Goal: Navigation & Orientation: Find specific page/section

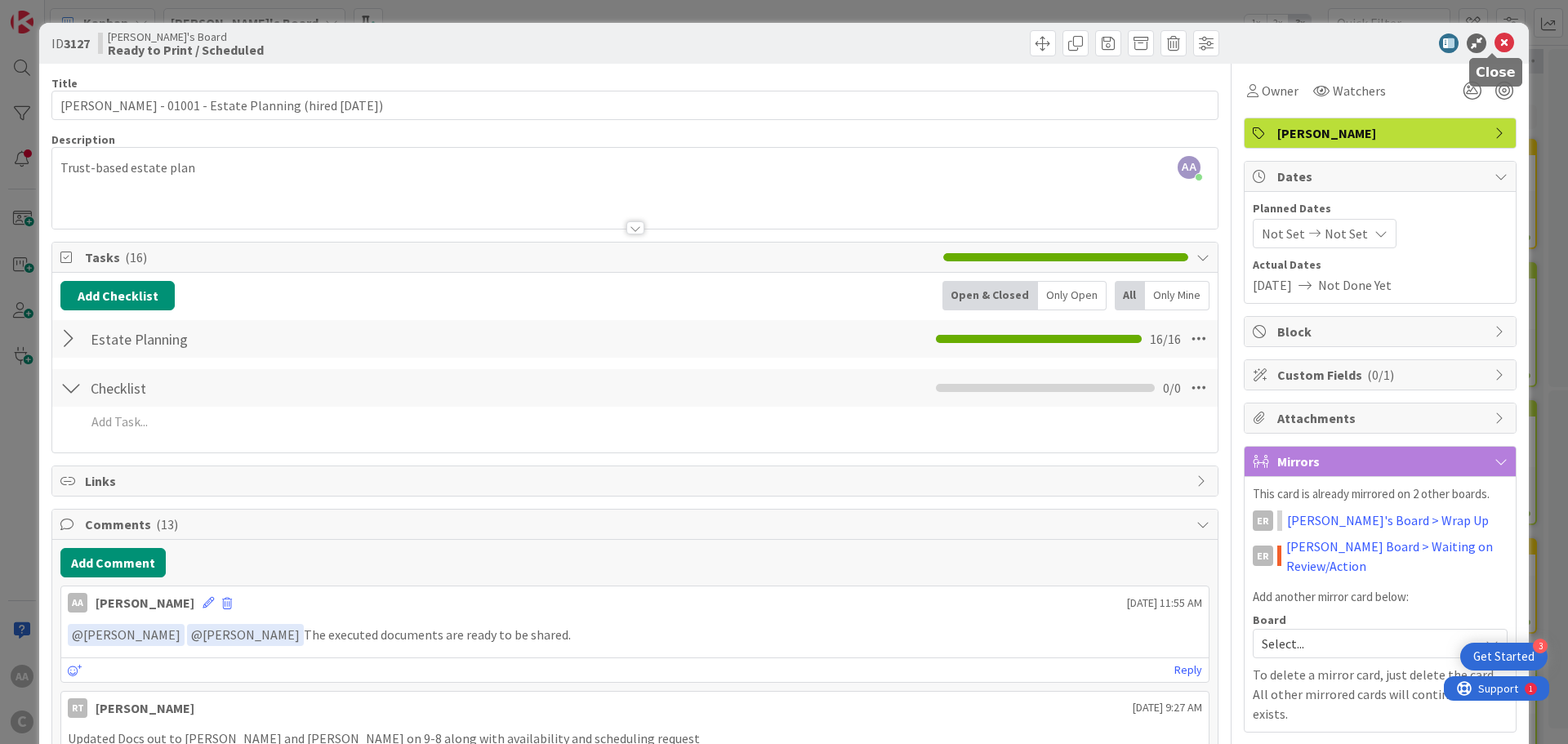
drag, startPoint x: 1493, startPoint y: 37, endPoint x: 1461, endPoint y: 44, distance: 32.8
click at [1495, 37] on icon at bounding box center [1505, 44] width 20 height 20
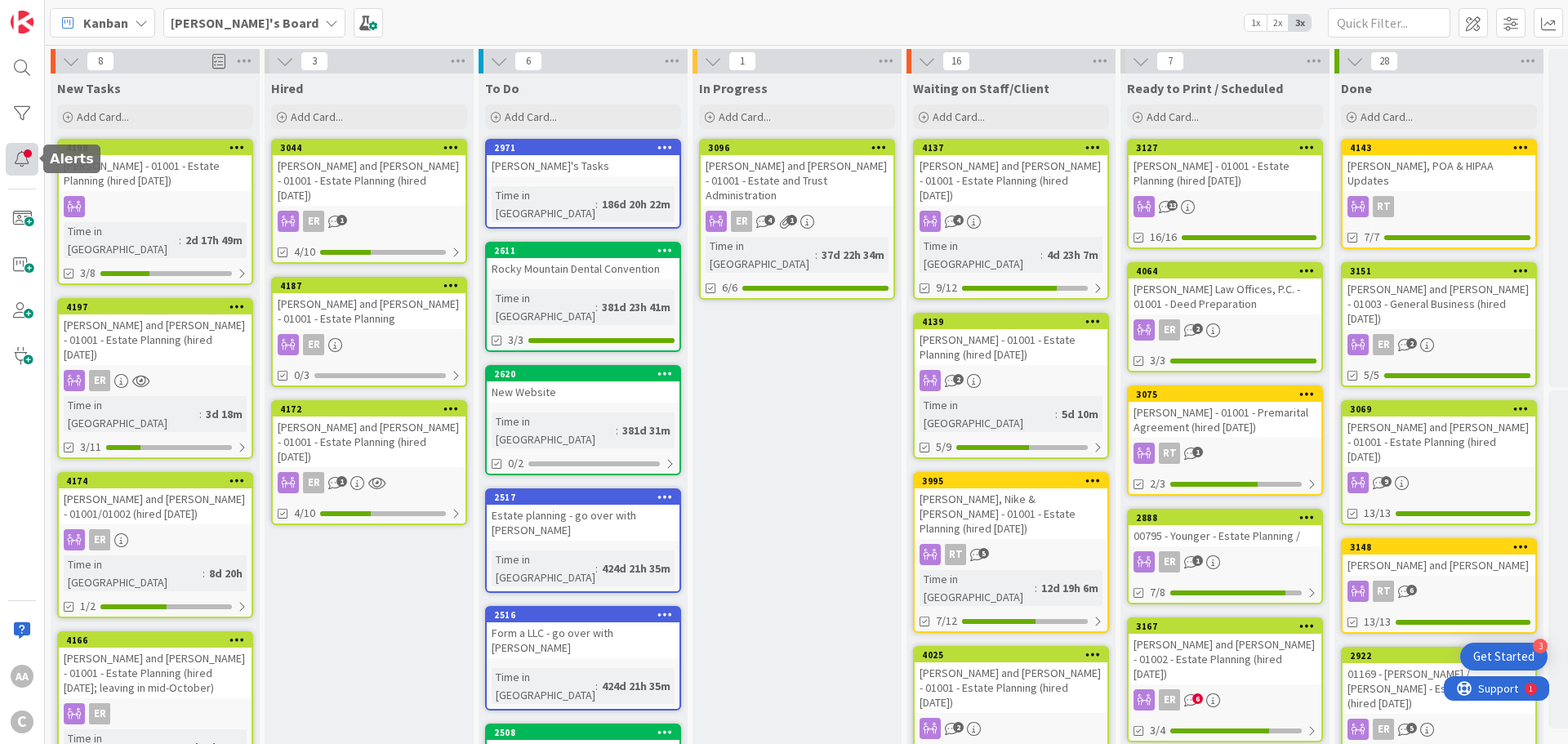
click at [30, 156] on div at bounding box center [22, 160] width 33 height 33
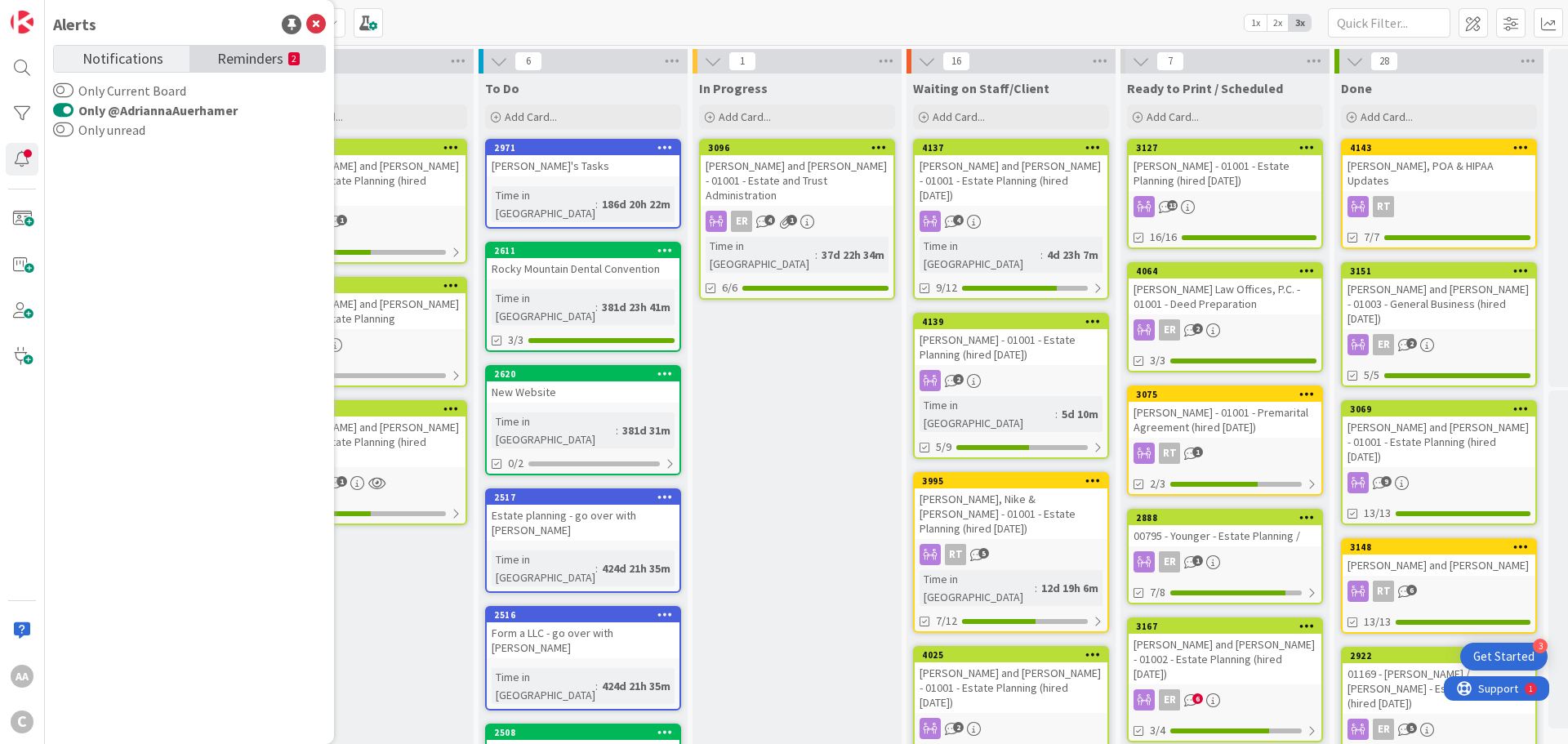
click at [257, 65] on span "Reminders" at bounding box center [250, 58] width 66 height 23
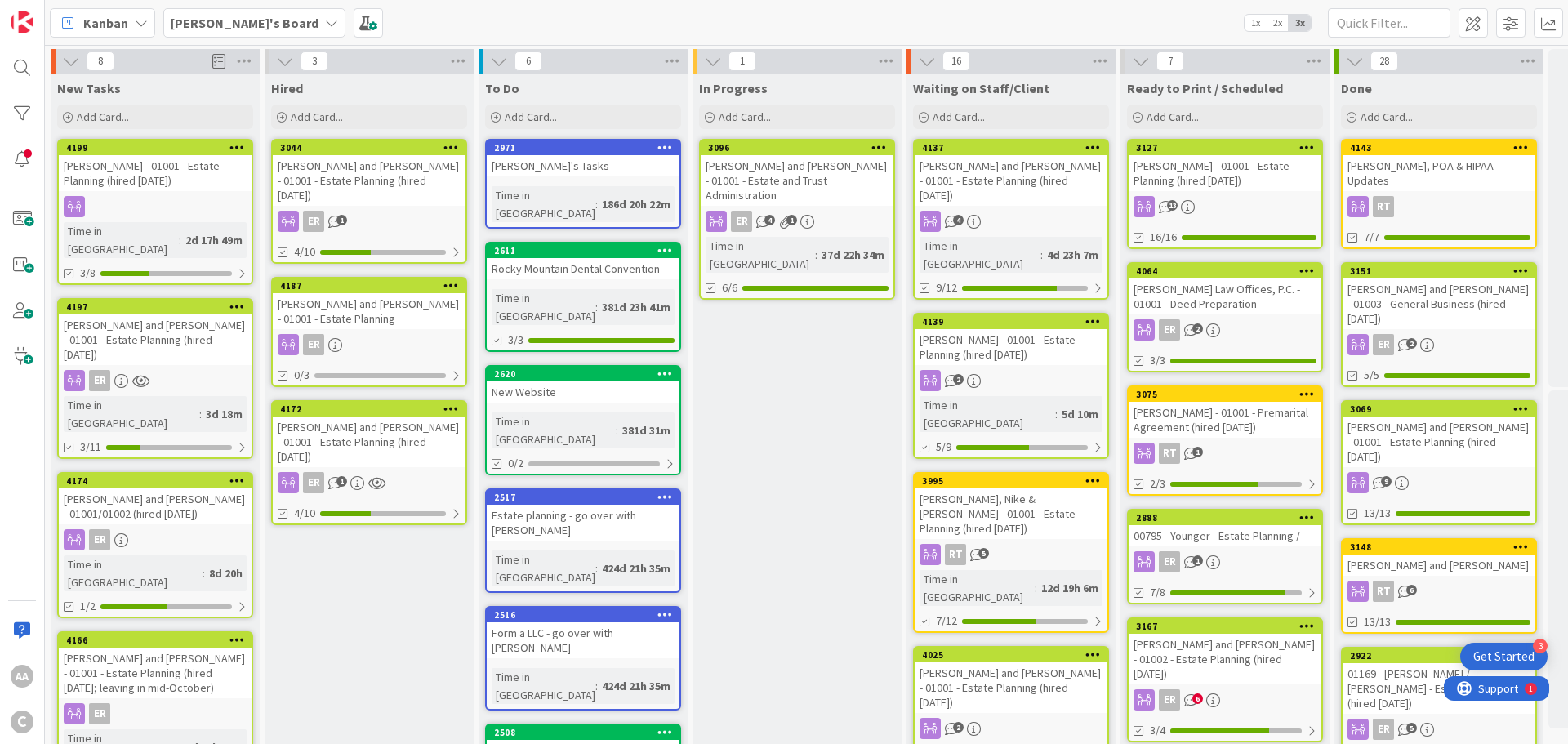
click at [158, 190] on div "[PERSON_NAME] - 01001 - Estate Planning (hired [DATE])" at bounding box center [155, 174] width 193 height 36
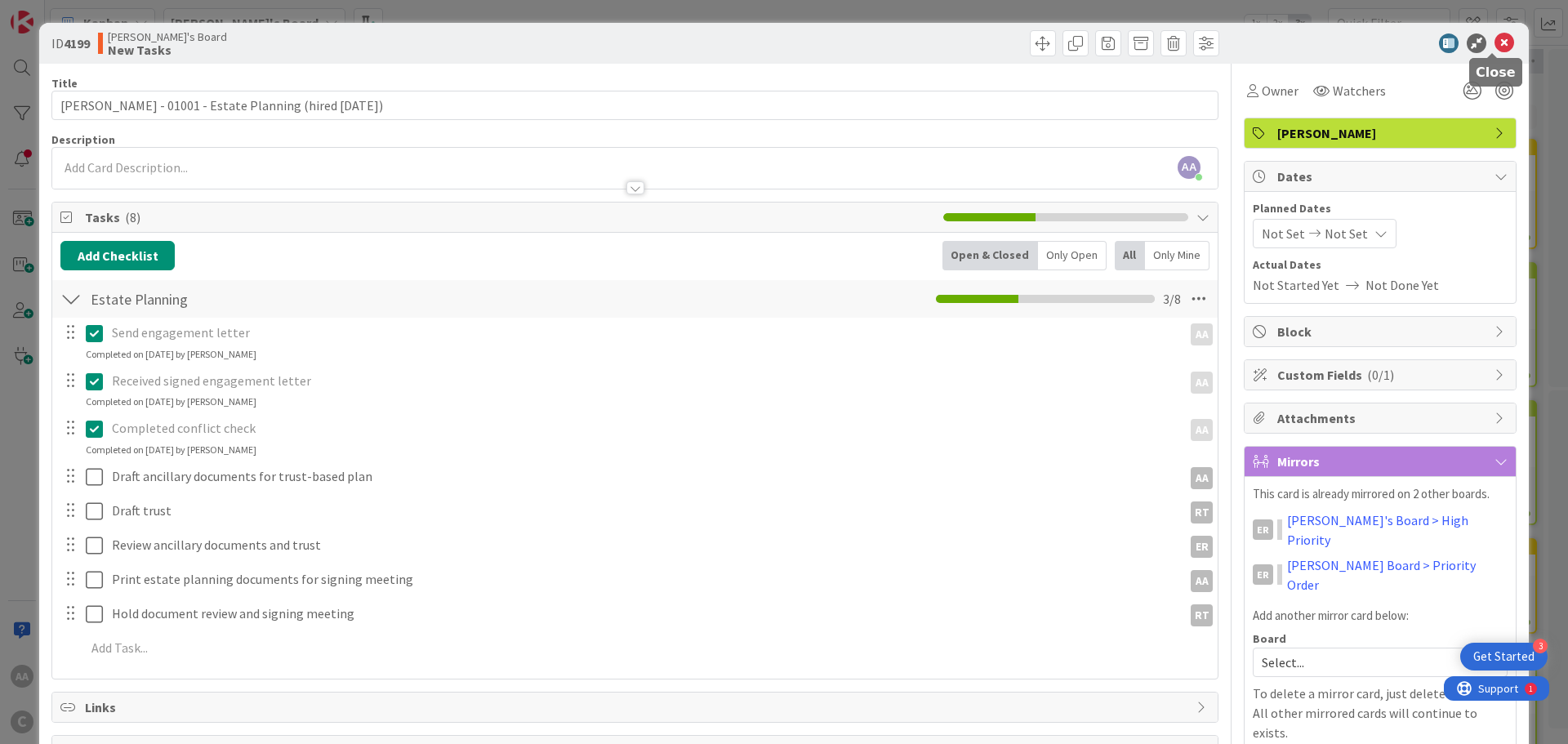
click at [1495, 44] on icon at bounding box center [1505, 44] width 20 height 20
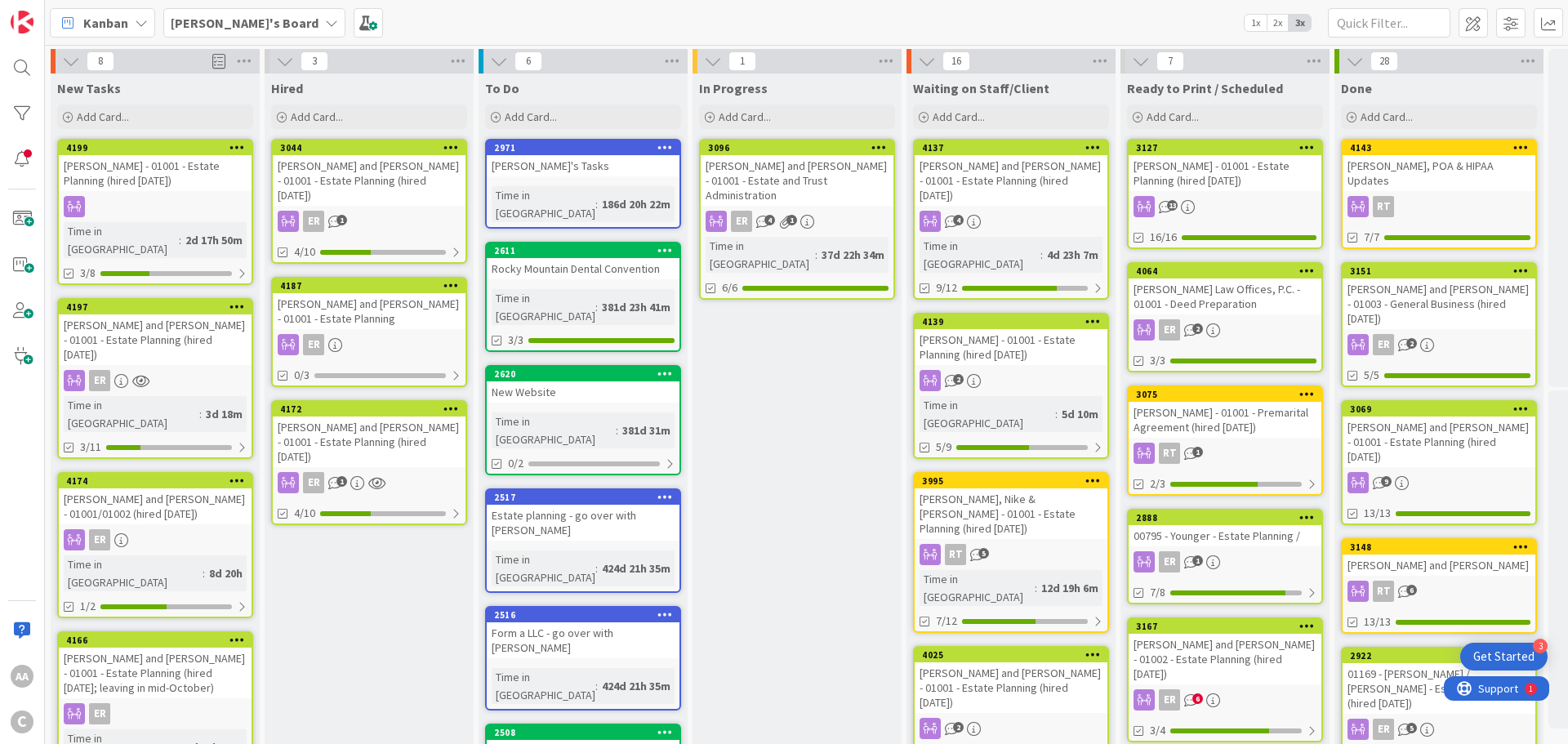
click at [157, 321] on div "[PERSON_NAME] and [PERSON_NAME] - 01001 - Estate Planning (hired [DATE])" at bounding box center [155, 340] width 193 height 51
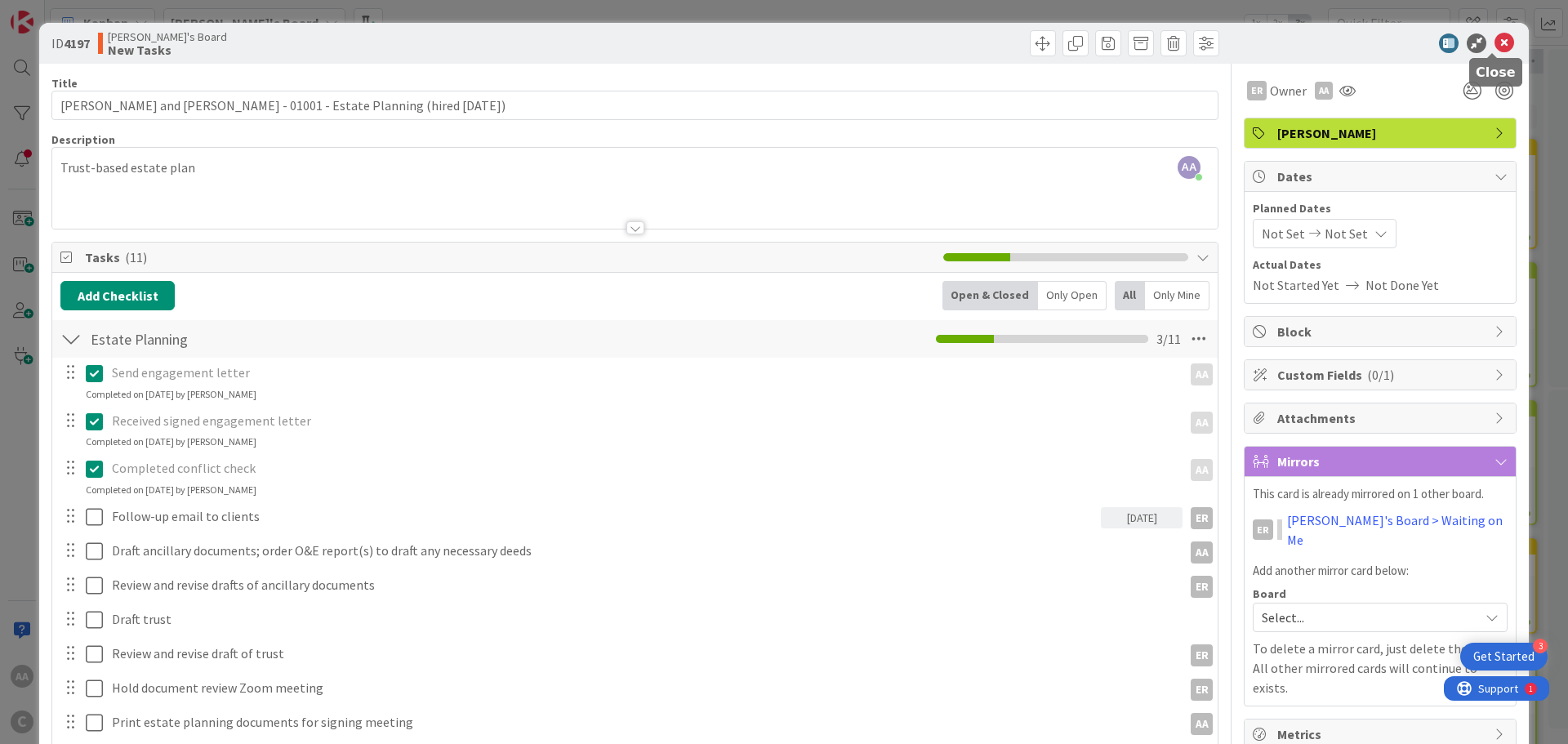
click at [1495, 46] on icon at bounding box center [1505, 44] width 20 height 20
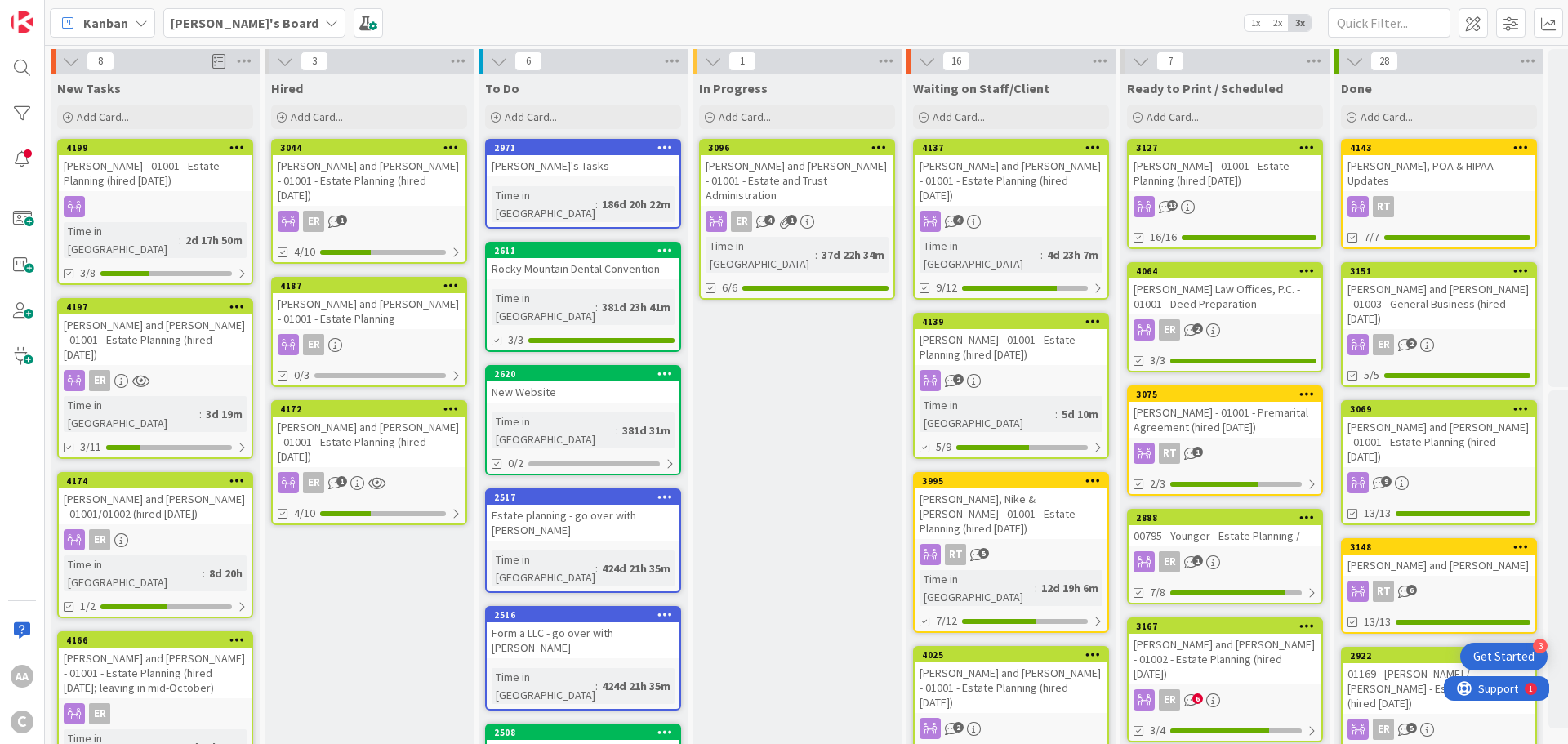
click at [402, 430] on div "[PERSON_NAME] and [PERSON_NAME] - 01001 - Estate Planning (hired [DATE])" at bounding box center [369, 442] width 193 height 51
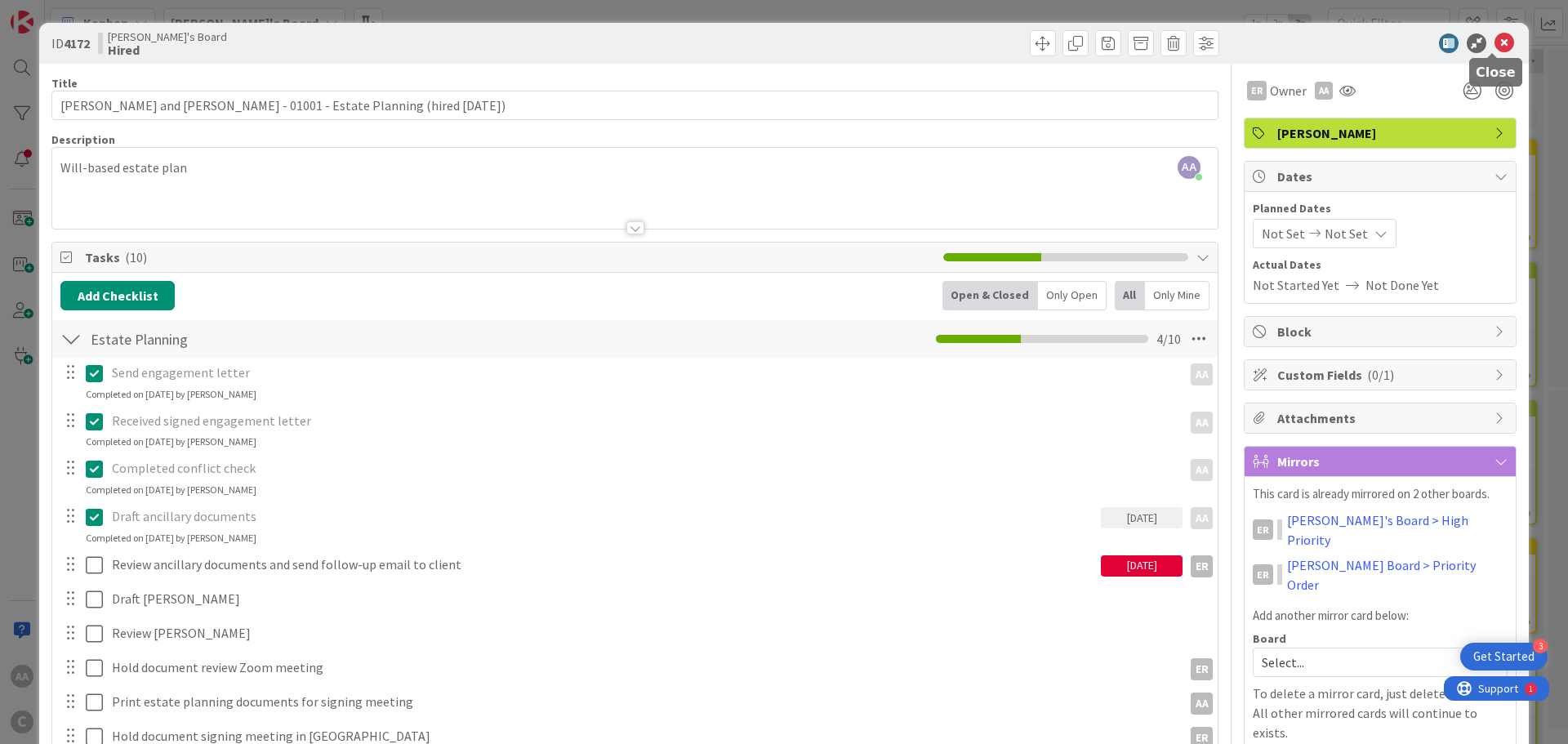
click at [1495, 49] on icon at bounding box center [1505, 44] width 20 height 20
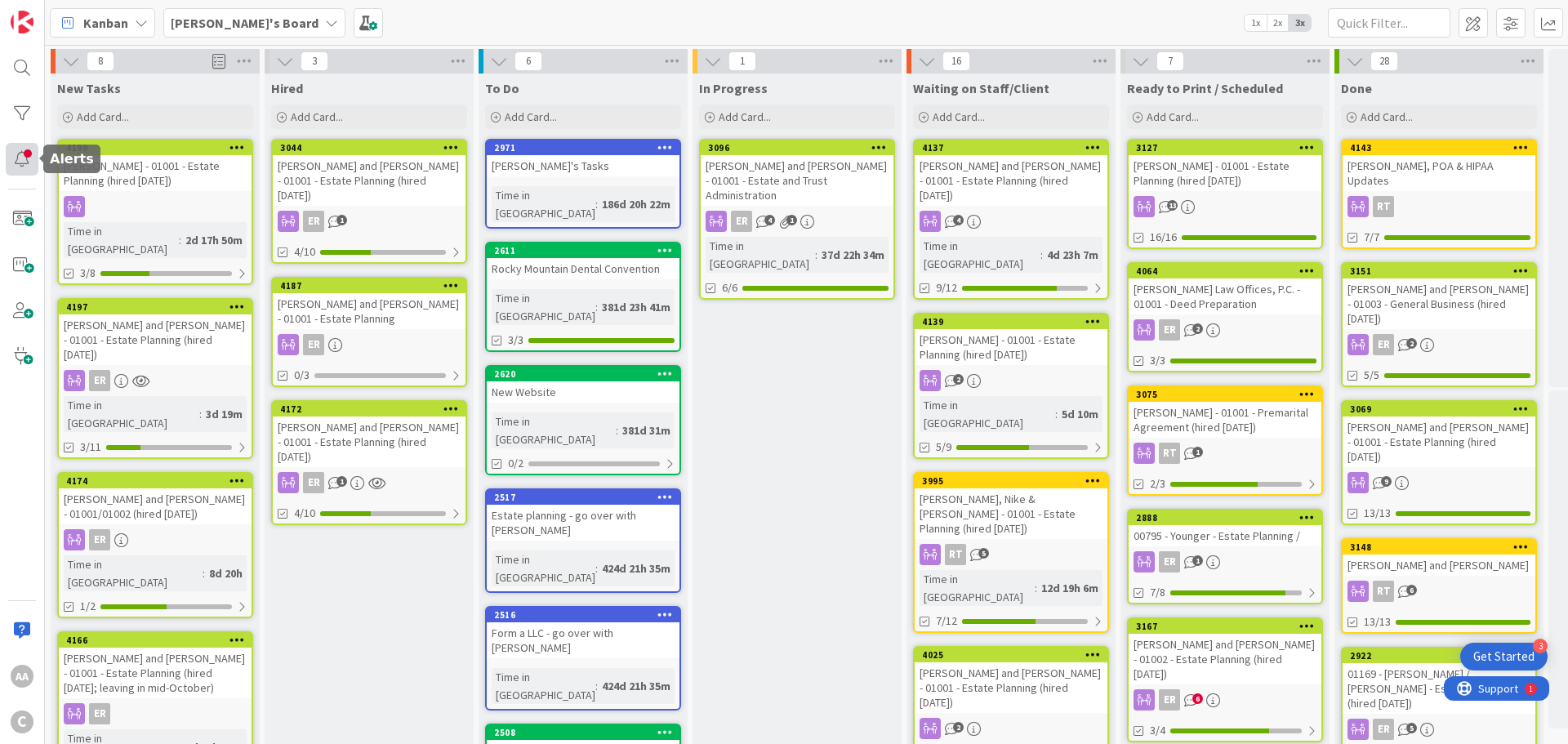
click at [22, 147] on div at bounding box center [22, 160] width 33 height 33
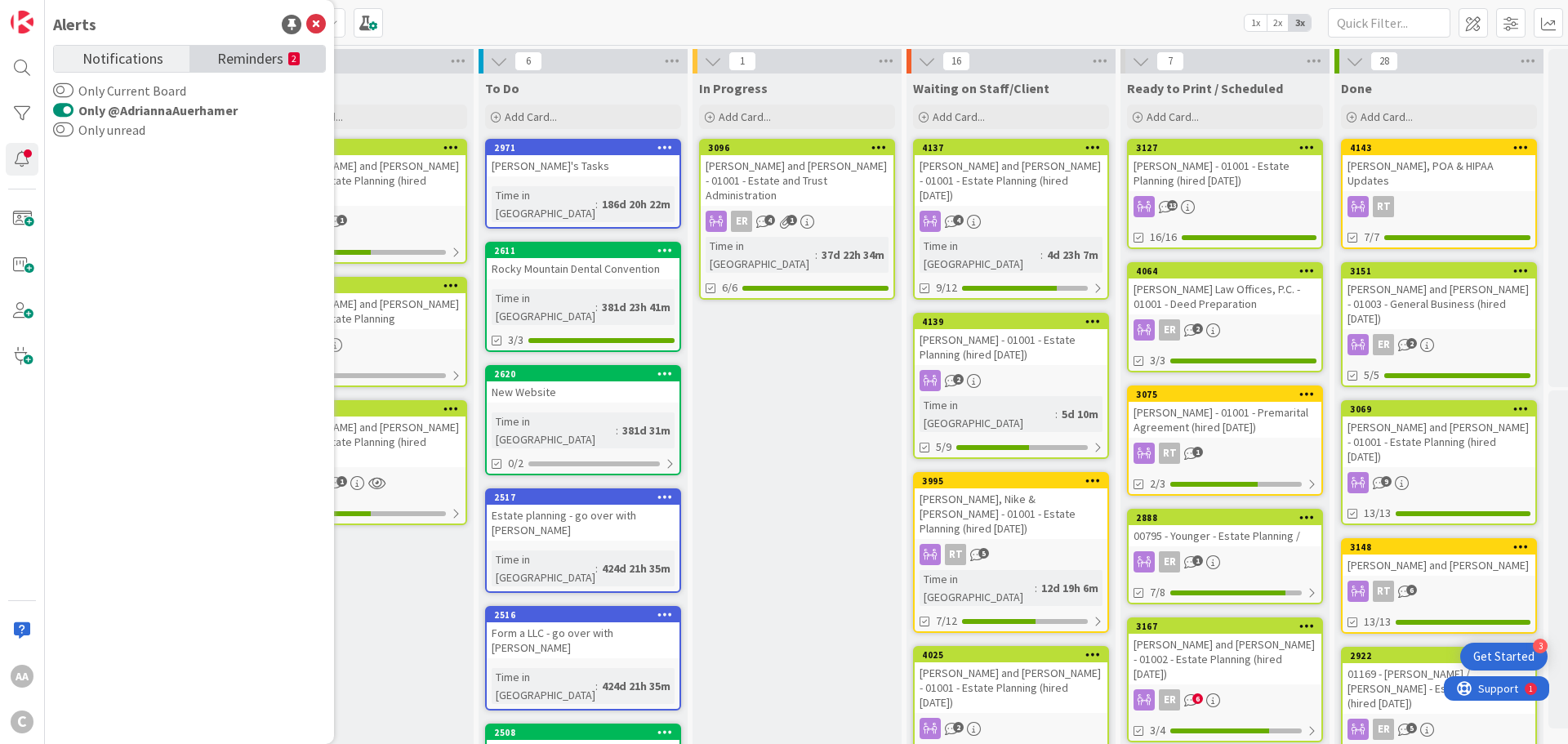
click at [242, 58] on span "Reminders" at bounding box center [250, 58] width 66 height 23
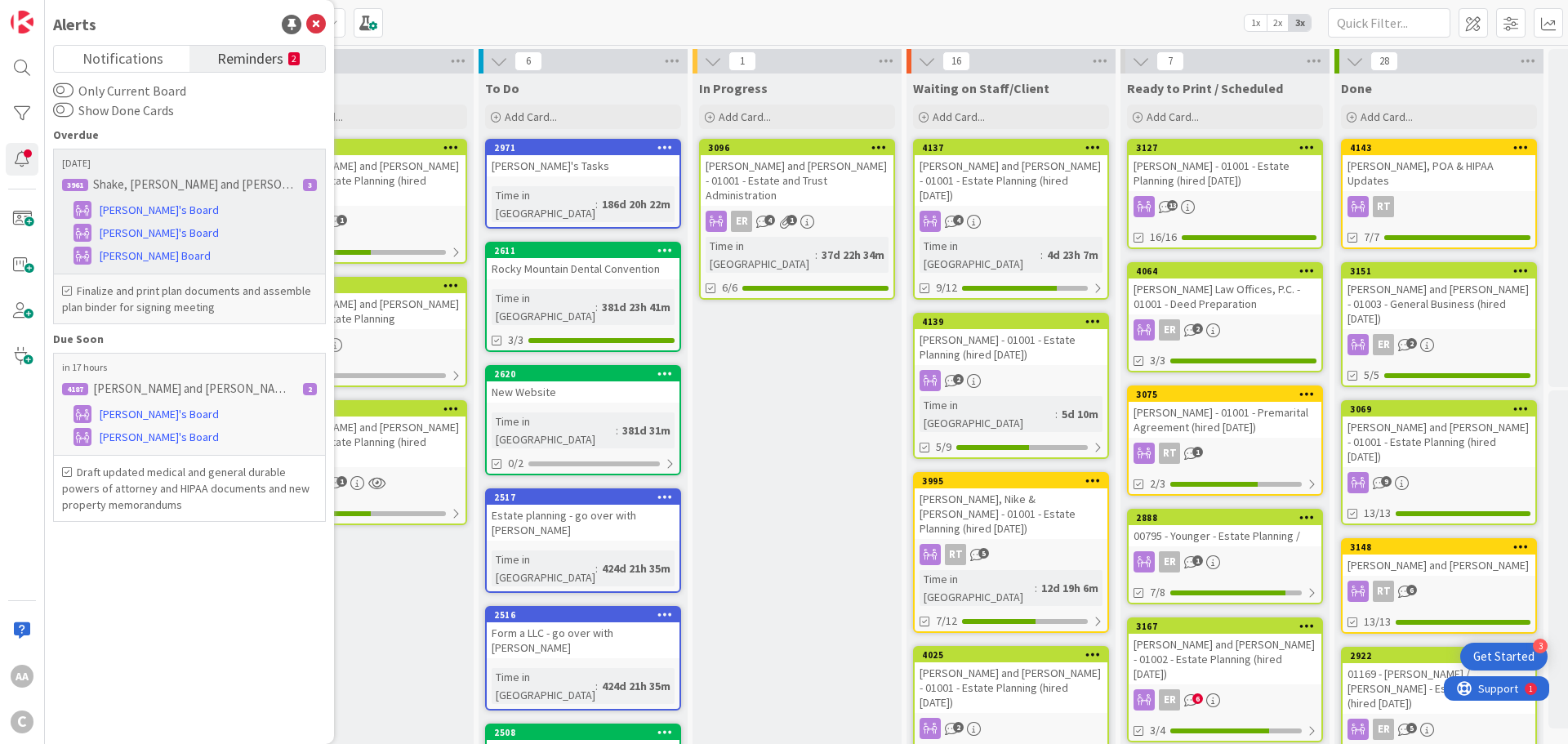
click at [240, 193] on h6 "3961 Shake, [PERSON_NAME] and [PERSON_NAME] - 01001 - Estate Planning (hired [D…" at bounding box center [188, 184] width 264 height 25
click at [139, 207] on span "[PERSON_NAME]'s Board" at bounding box center [159, 210] width 119 height 17
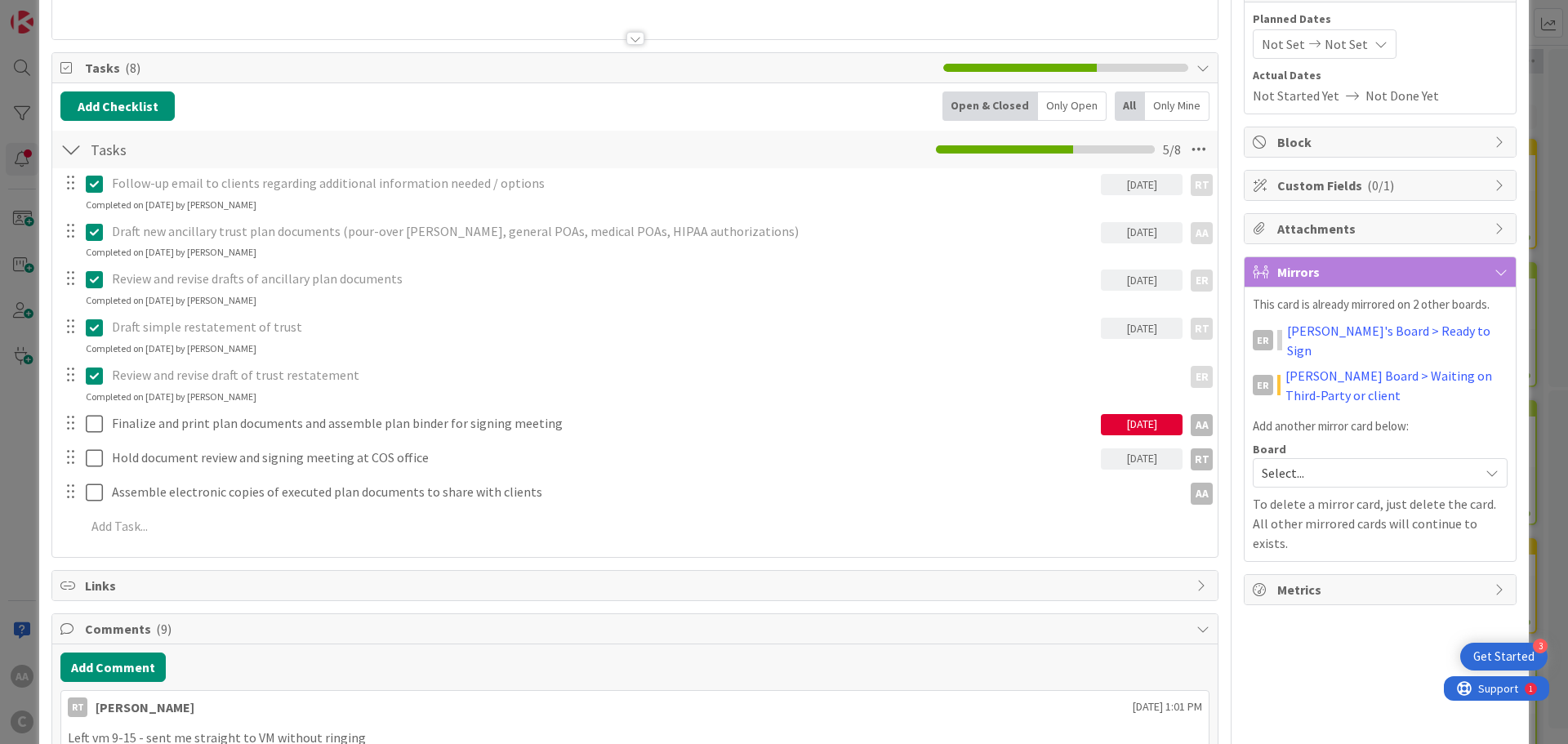
scroll to position [245, 0]
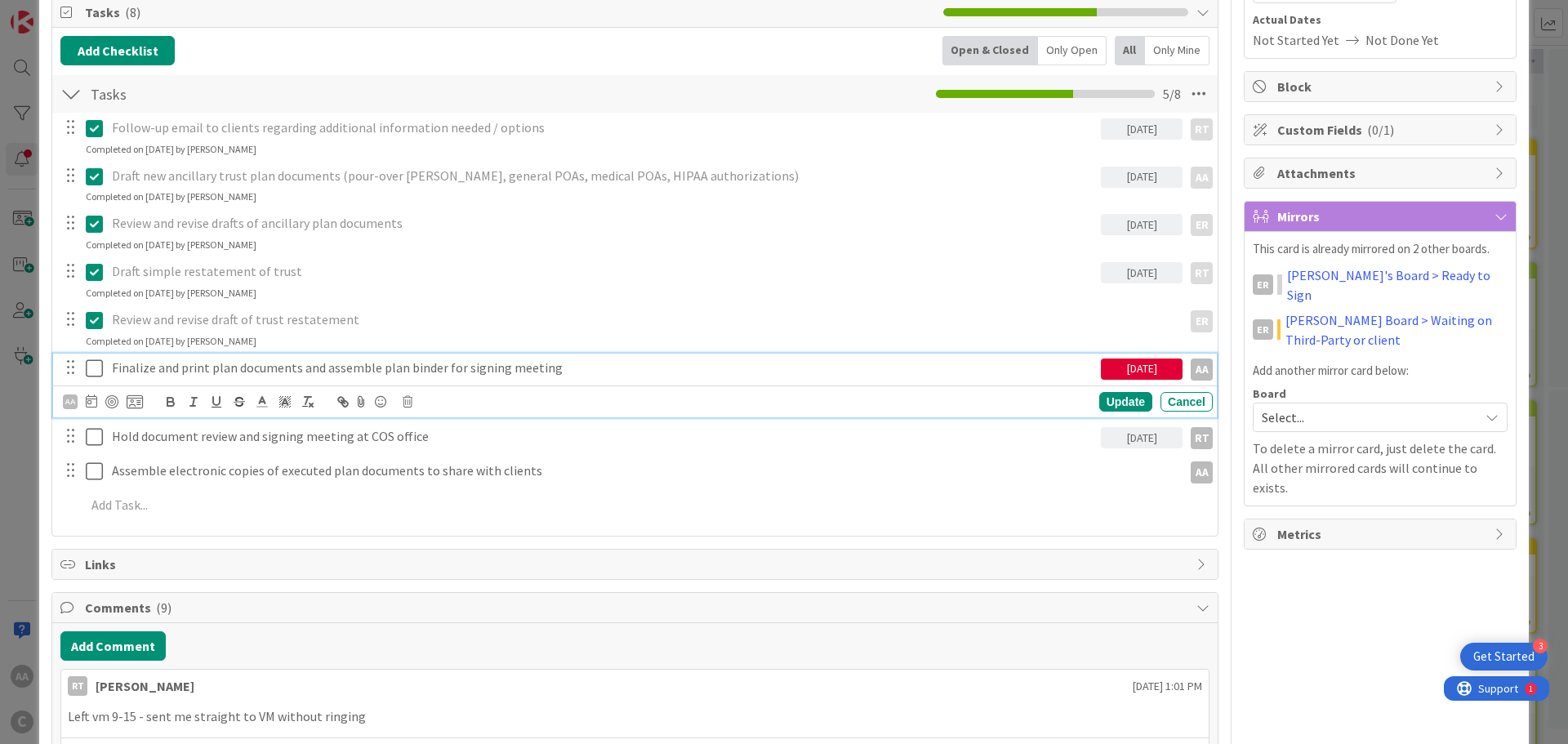
click at [97, 368] on icon at bounding box center [94, 369] width 17 height 20
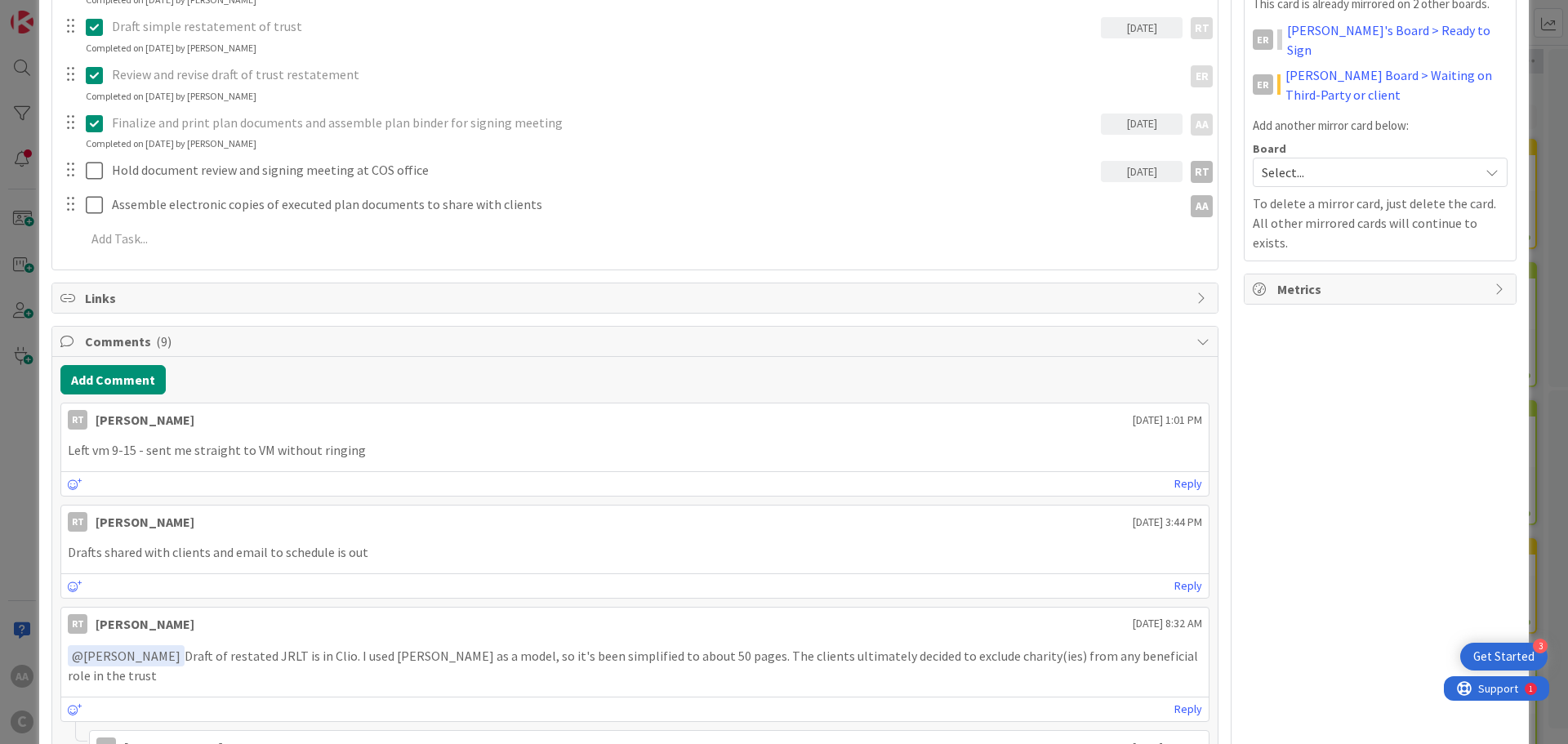
scroll to position [0, 0]
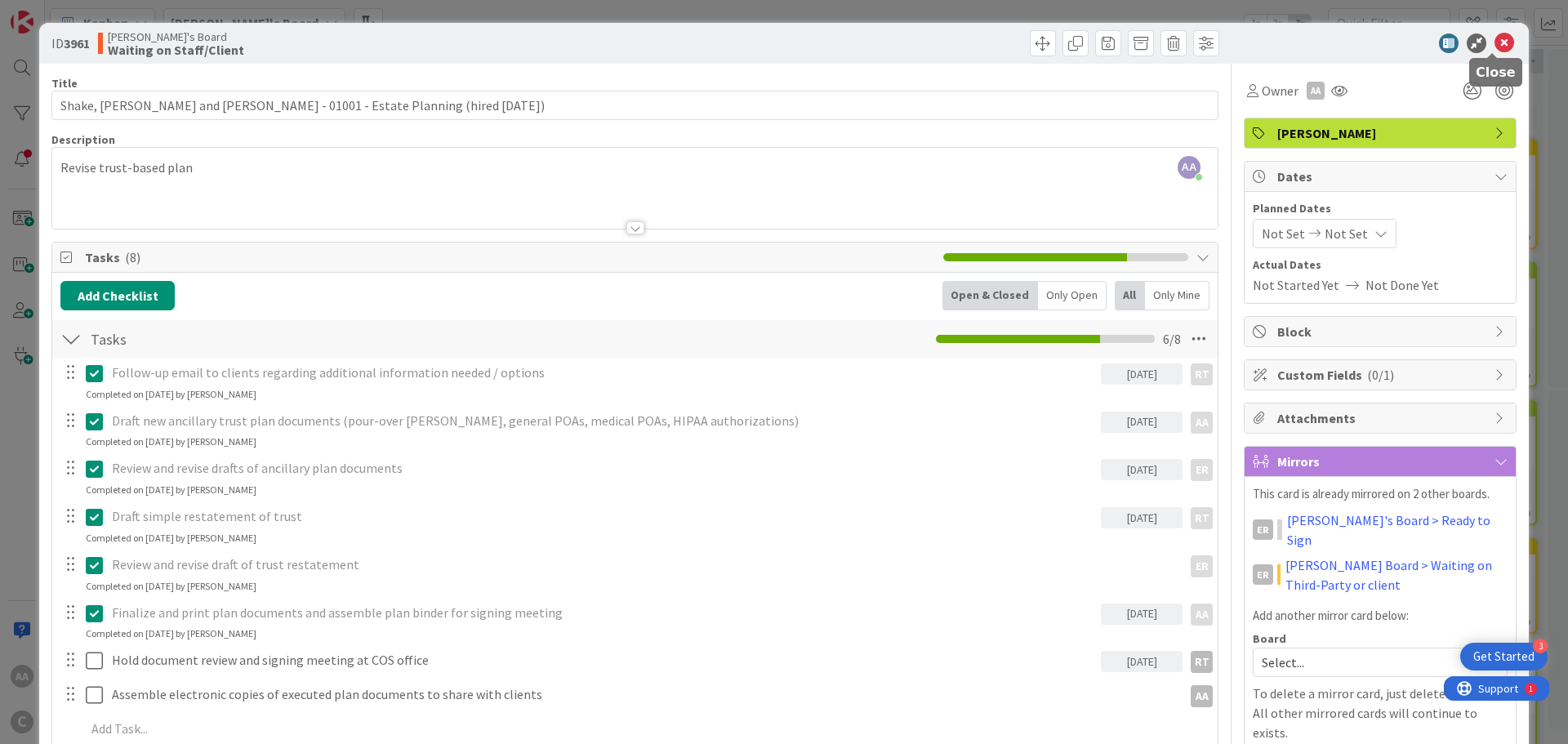
click at [1495, 44] on icon at bounding box center [1505, 44] width 20 height 20
